Goal: Information Seeking & Learning: Learn about a topic

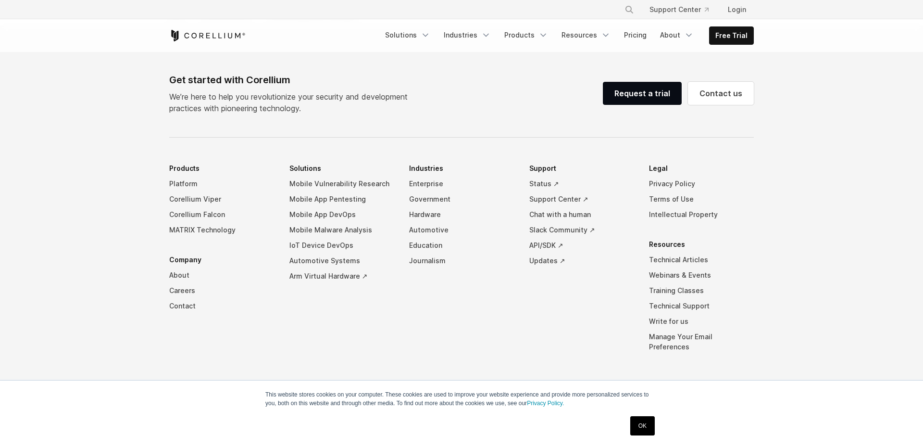
scroll to position [802, 0]
click at [338, 201] on link "Mobile App Pentesting" at bounding box center [341, 198] width 105 height 15
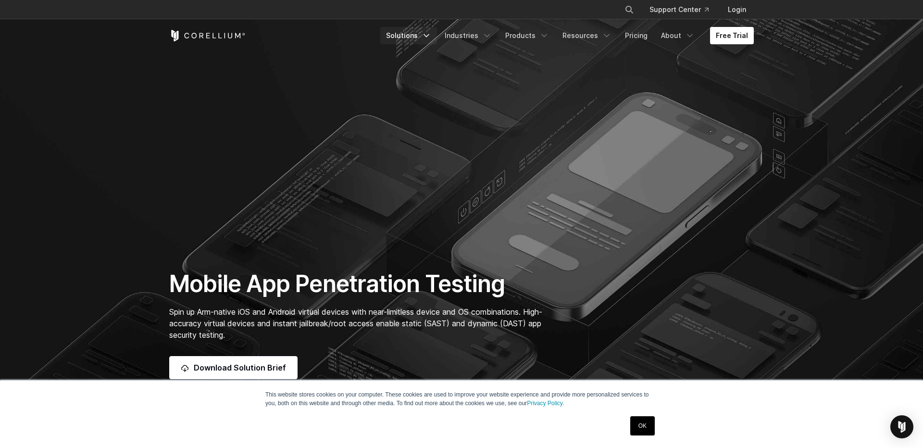
click at [419, 37] on link "Solutions" at bounding box center [408, 35] width 57 height 17
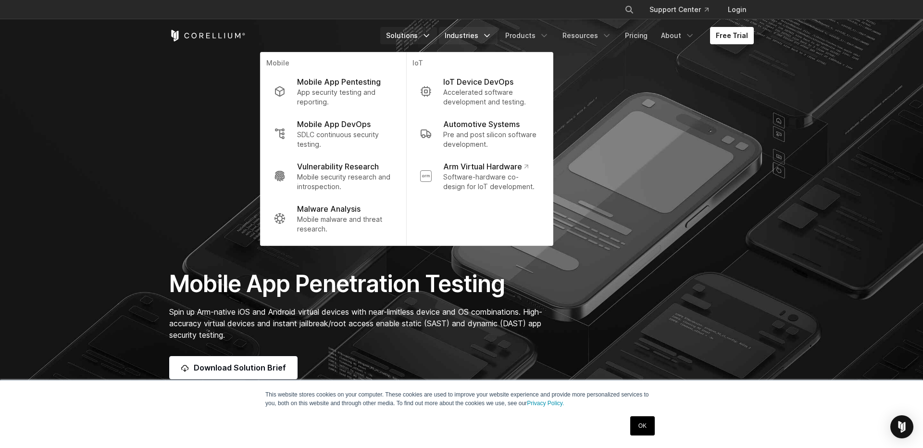
click at [481, 34] on link "Industries" at bounding box center [468, 35] width 59 height 17
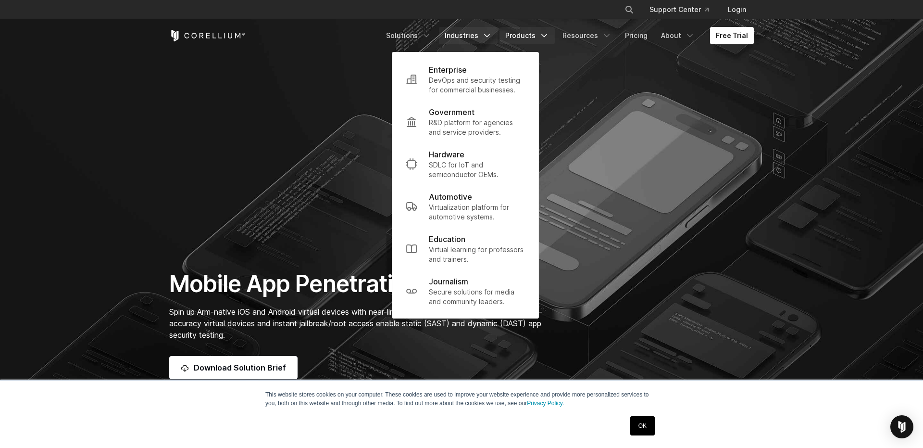
click at [538, 38] on link "Products" at bounding box center [527, 35] width 55 height 17
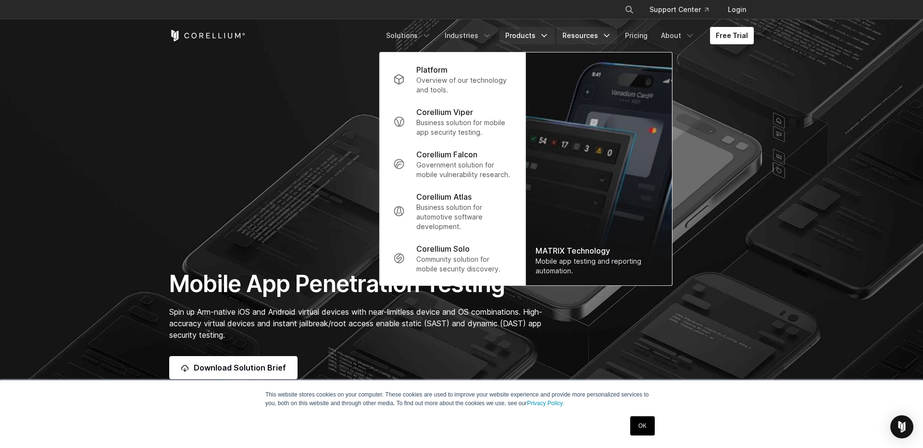
click at [601, 34] on link "Resources" at bounding box center [587, 35] width 61 height 17
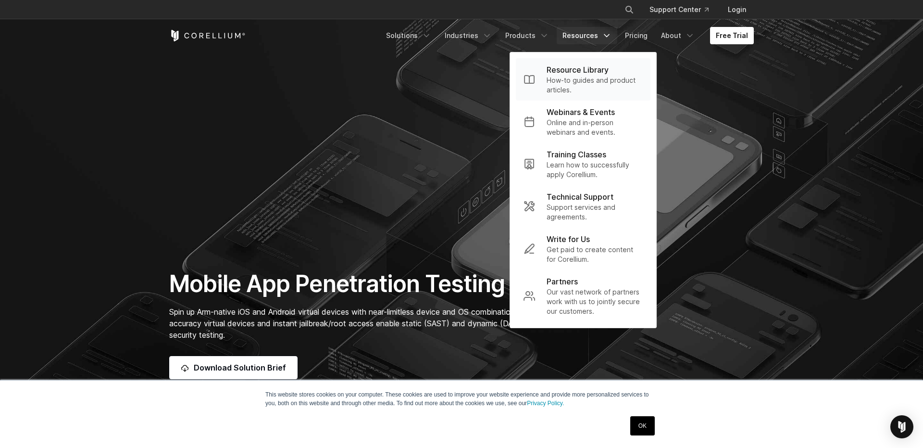
click at [623, 88] on p "How-to guides and product articles." at bounding box center [595, 84] width 96 height 19
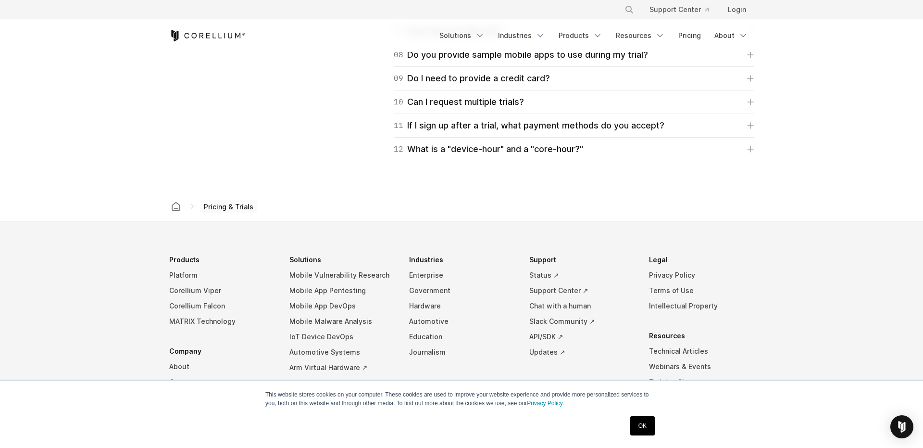
scroll to position [1570, 0]
